Goal: Information Seeking & Learning: Learn about a topic

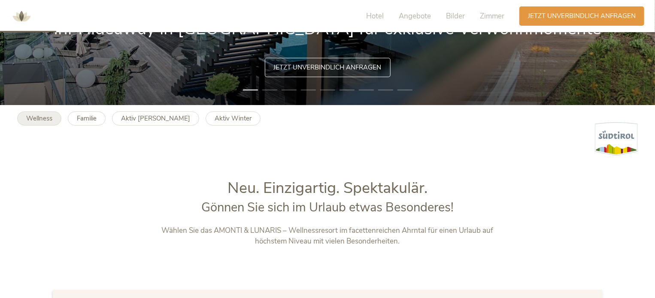
click at [40, 117] on b "Wellness" at bounding box center [39, 118] width 26 height 9
click at [86, 123] on b "Familie" at bounding box center [87, 118] width 20 height 9
click at [139, 120] on b "Aktiv Sommer" at bounding box center [155, 118] width 69 height 9
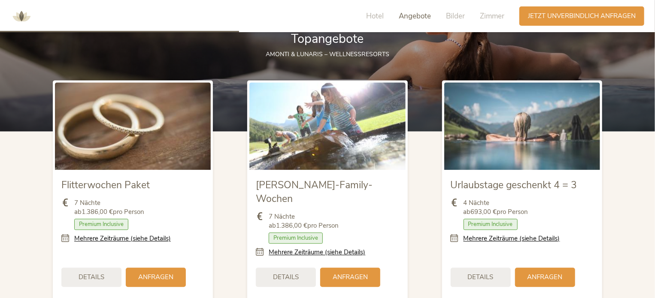
scroll to position [944, 0]
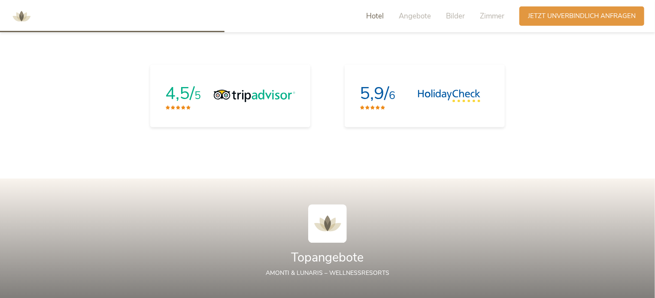
scroll to position [987, 0]
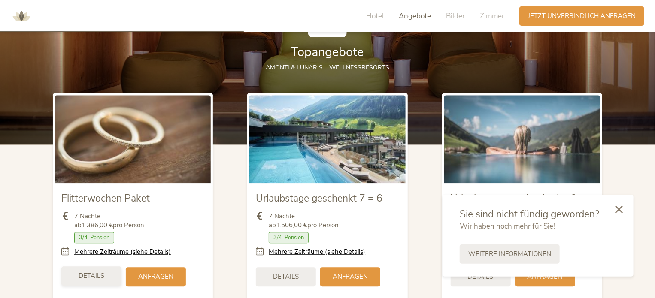
click at [97, 277] on span "Details" at bounding box center [91, 276] width 26 height 9
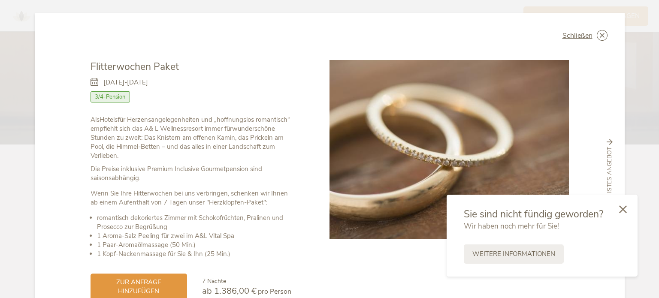
click at [14, 144] on div "Schließen Flitterwochen Paket 24.08.-04.12.2025 Halbpension Als" at bounding box center [329, 149] width 659 height 298
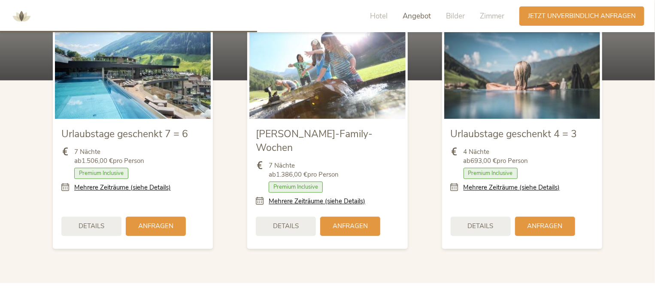
scroll to position [987, 0]
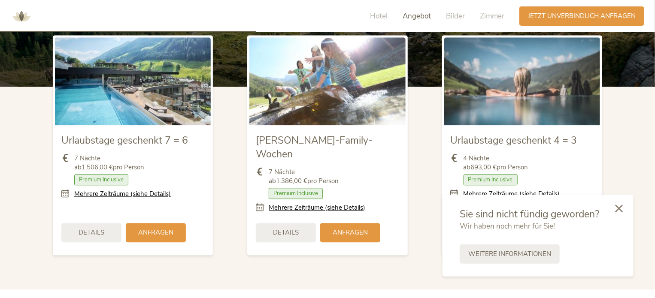
click at [617, 205] on icon at bounding box center [619, 209] width 8 height 8
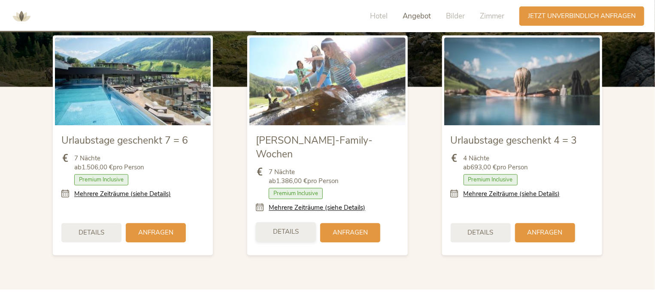
click at [299, 222] on div "Details" at bounding box center [286, 231] width 60 height 19
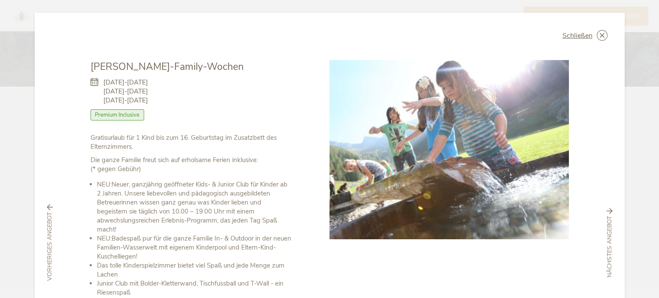
click at [20, 120] on div "Schließen Urlaubstage geschenkt 7 = 6 [DATE]-[DATE] Halbpension" at bounding box center [329, 149] width 659 height 298
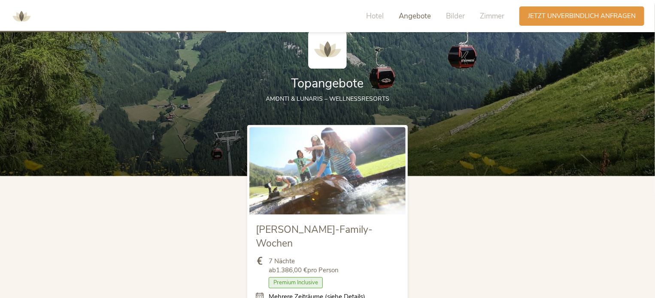
scroll to position [944, 0]
